Goal: Task Accomplishment & Management: Use online tool/utility

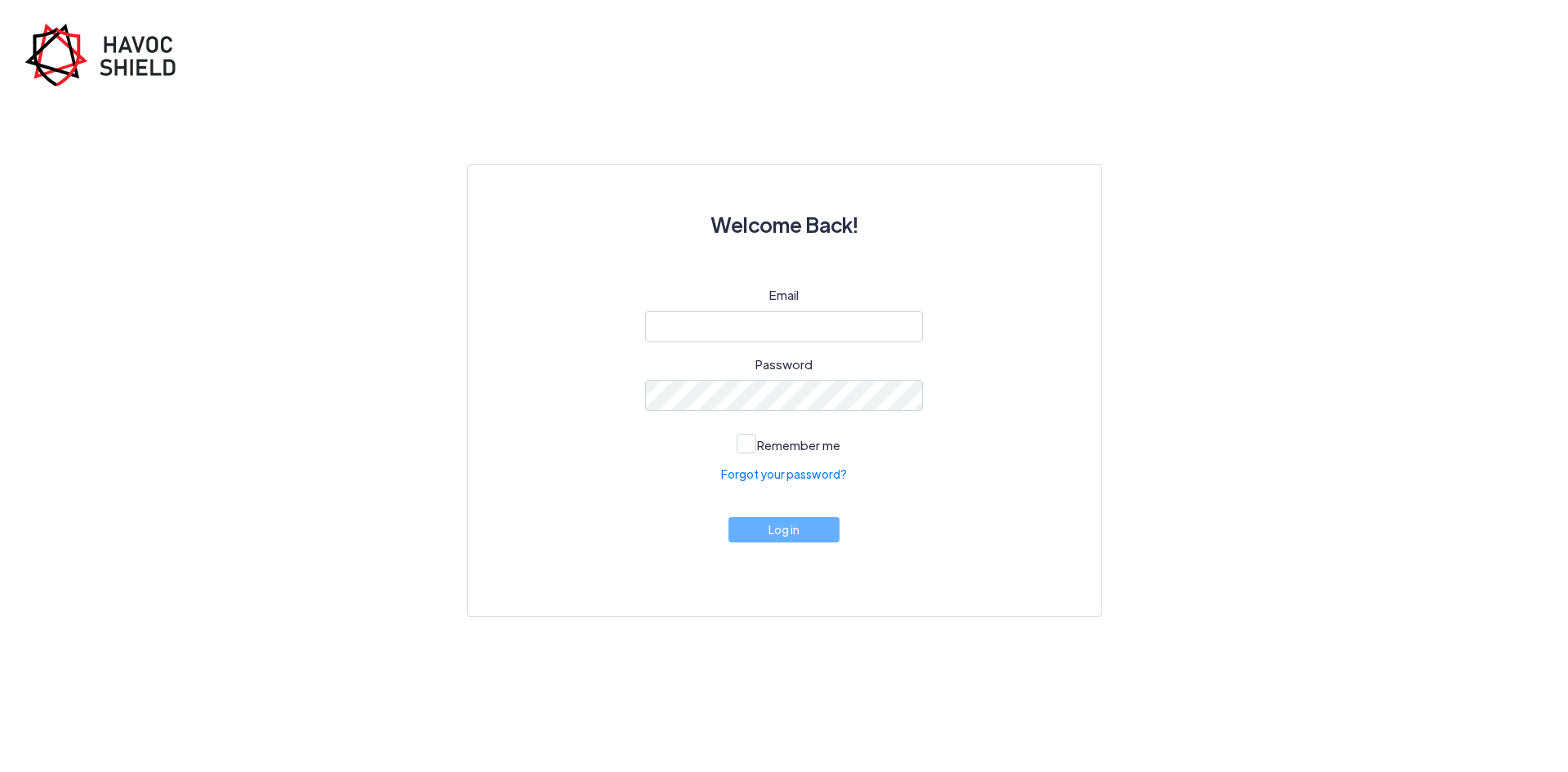
click at [906, 324] on keeper-lock "Open Keeper Popup" at bounding box center [903, 326] width 19 height 19
type input "[EMAIL_ADDRESS][DOMAIN_NAME]"
click at [745, 450] on span at bounding box center [746, 443] width 19 height 19
click at [0, 0] on input "Remember me" at bounding box center [0, 0] width 0 height 0
click at [773, 528] on button "Log in" at bounding box center [784, 526] width 111 height 25
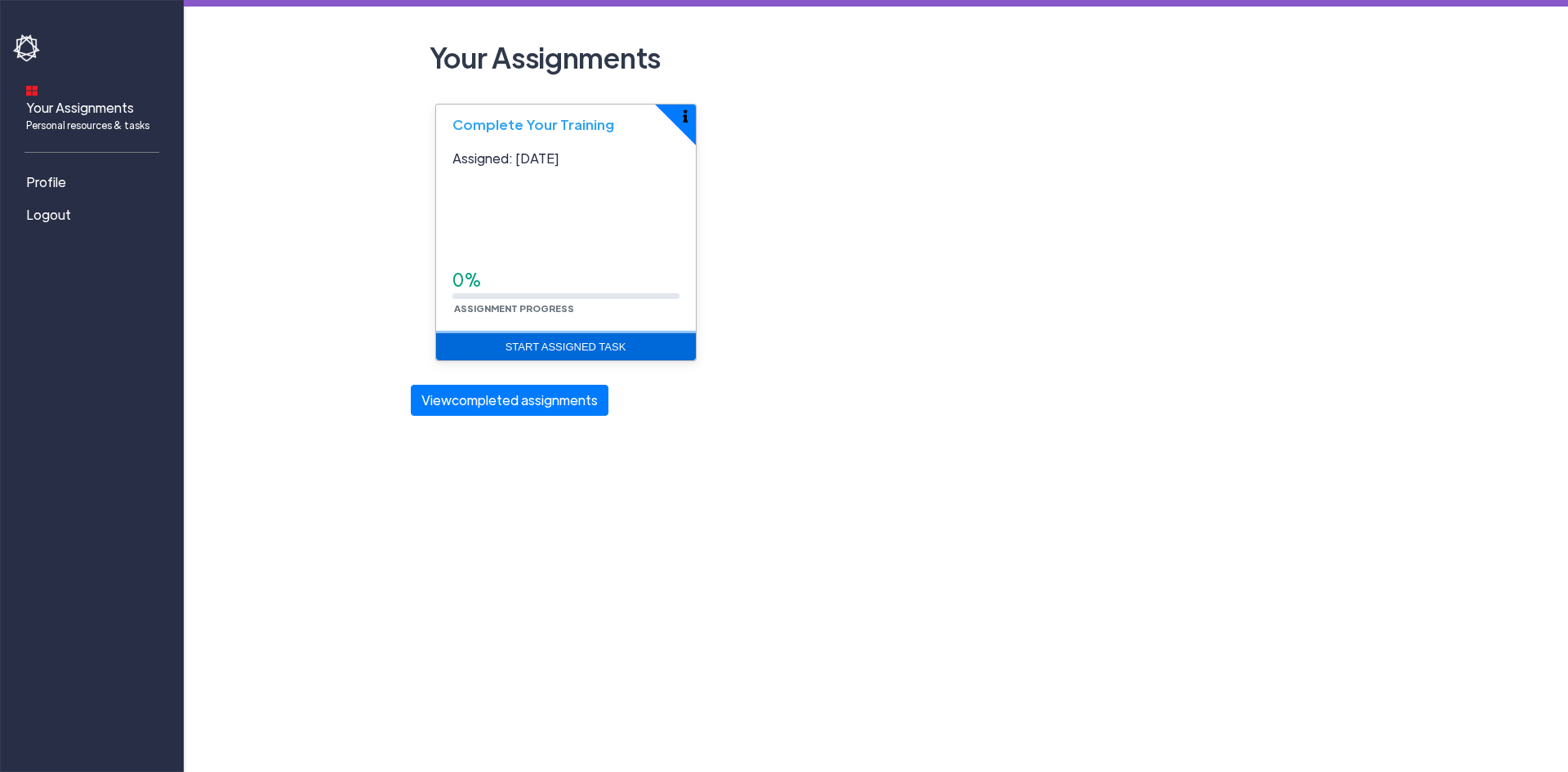
click at [560, 350] on link "Start Assigned Task" at bounding box center [566, 347] width 260 height 28
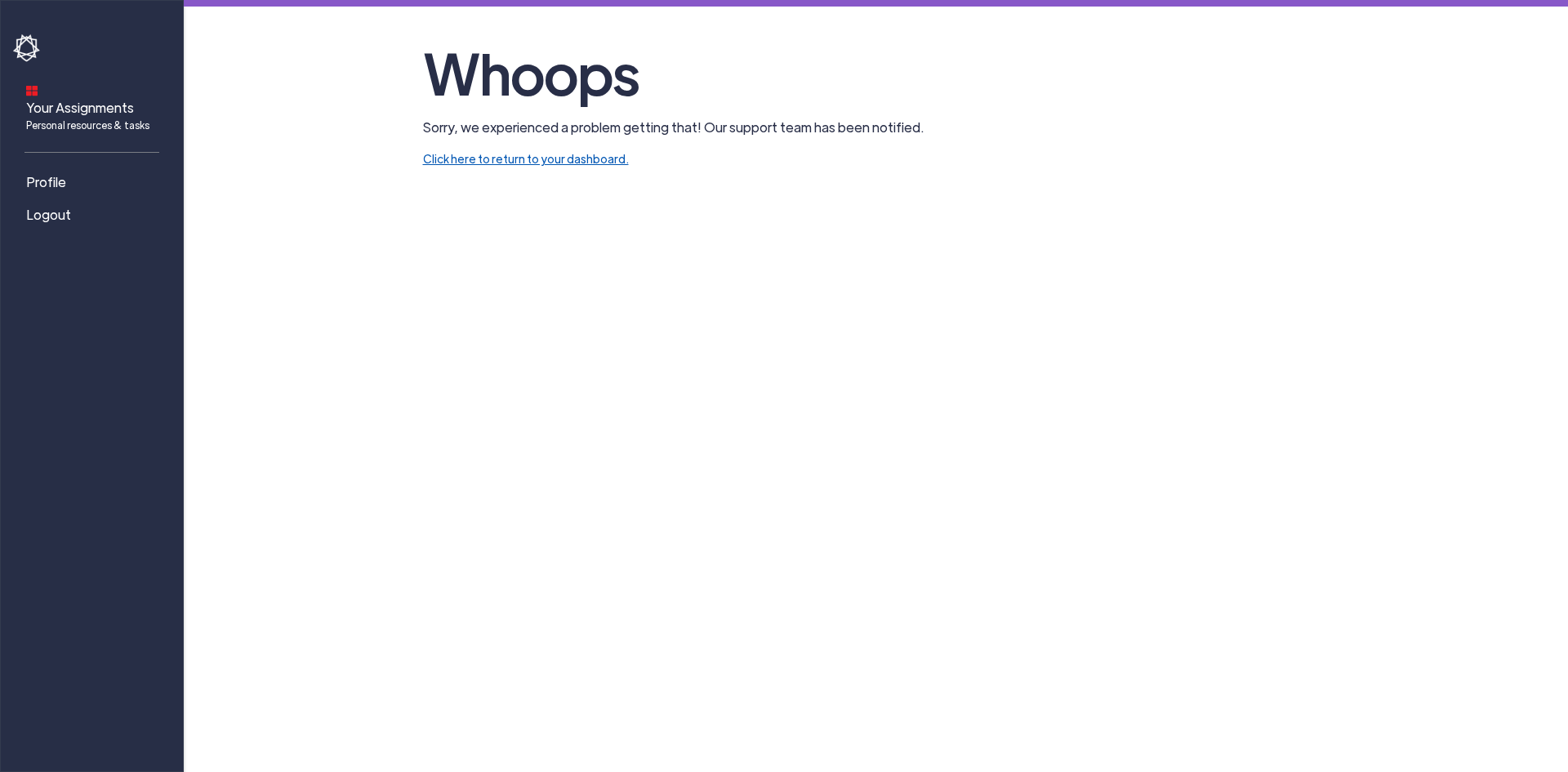
click at [483, 157] on link "Click here to return to your dashboard." at bounding box center [526, 158] width 206 height 15
